Goal: Task Accomplishment & Management: Use online tool/utility

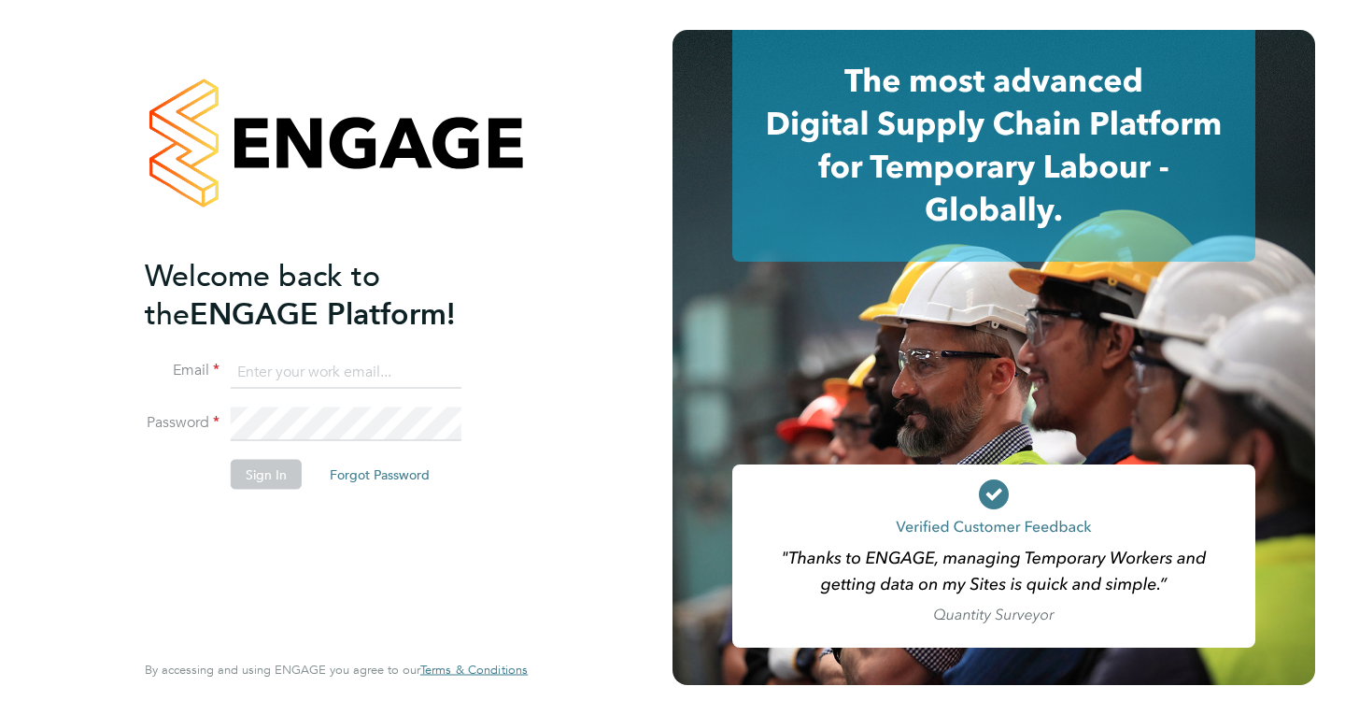
type input "mail@karljans.com"
click at [265, 472] on button "Sign In" at bounding box center [266, 475] width 71 height 30
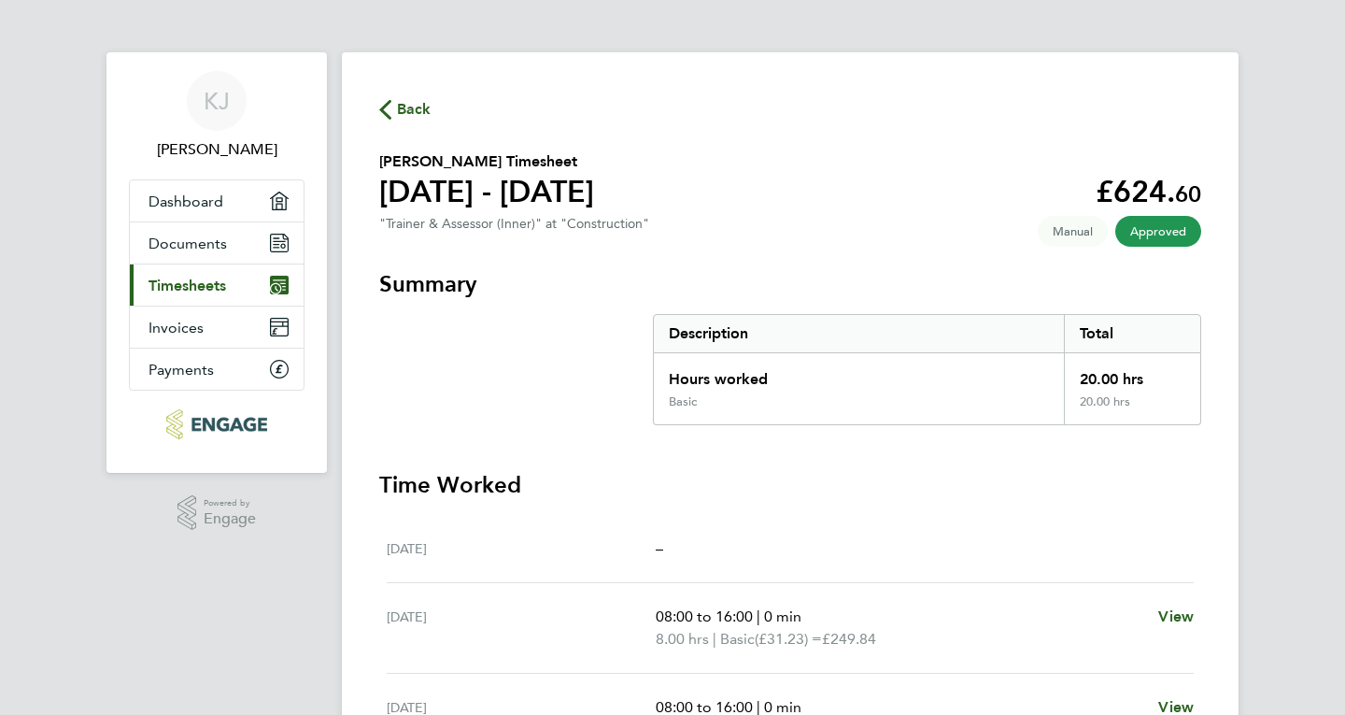
click at [209, 283] on span "Timesheets" at bounding box center [188, 286] width 78 height 18
